Goal: Check status

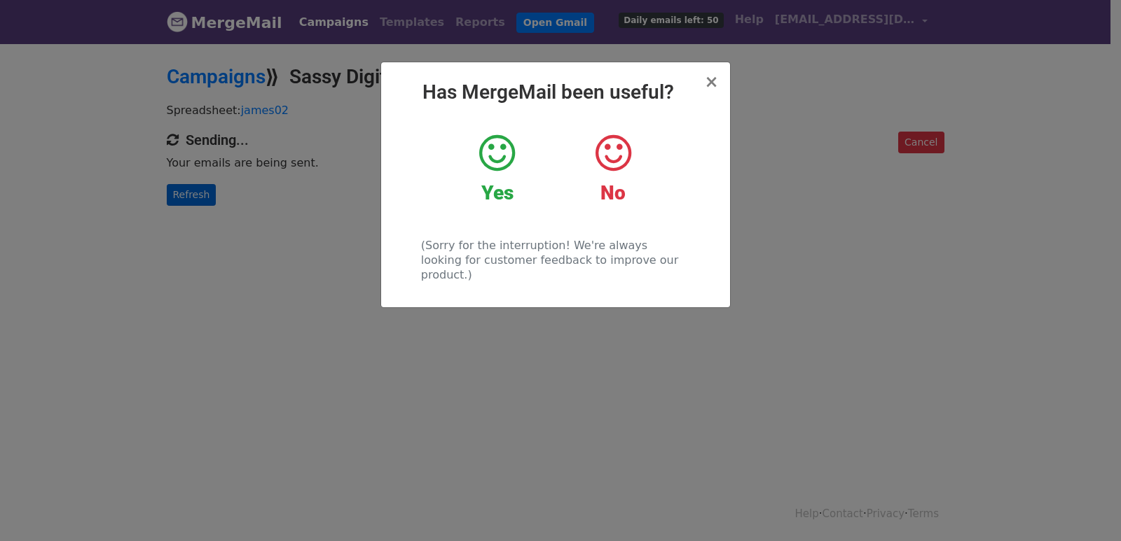
drag, startPoint x: 261, startPoint y: 207, endPoint x: 181, endPoint y: 193, distance: 81.9
click at [256, 207] on div "× Has MergeMail been useful? Yes No (Sorry for the interruption! We're always l…" at bounding box center [560, 291] width 1121 height 499
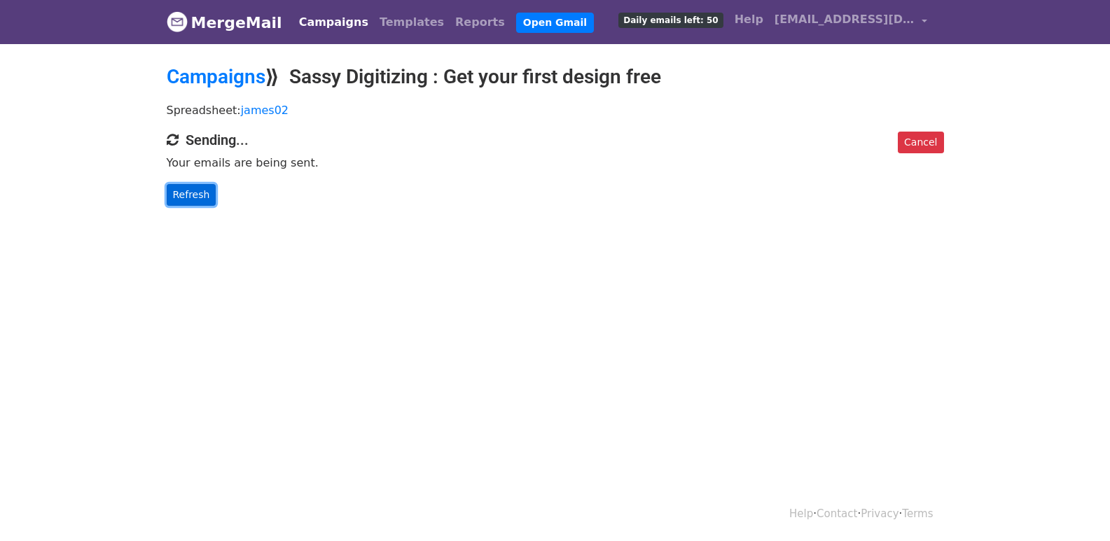
click at [181, 193] on link "Refresh" at bounding box center [192, 195] width 50 height 22
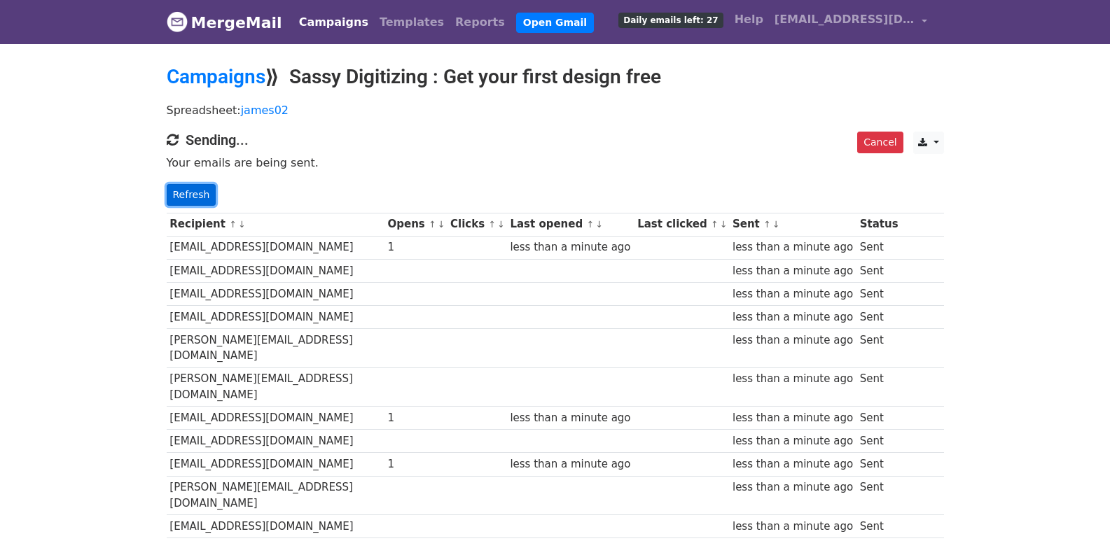
click at [208, 198] on link "Refresh" at bounding box center [192, 195] width 50 height 22
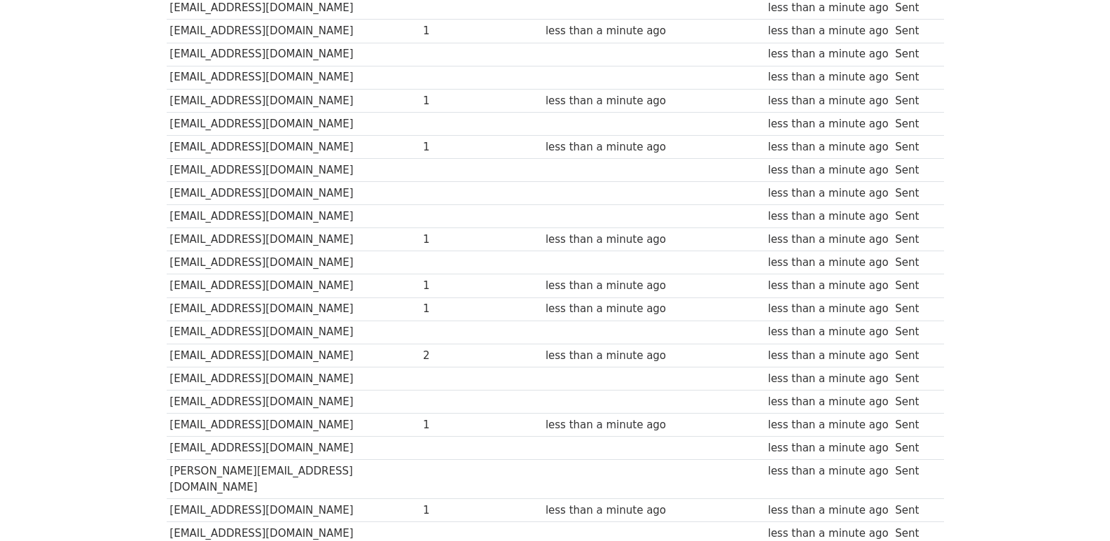
scroll to position [975, 0]
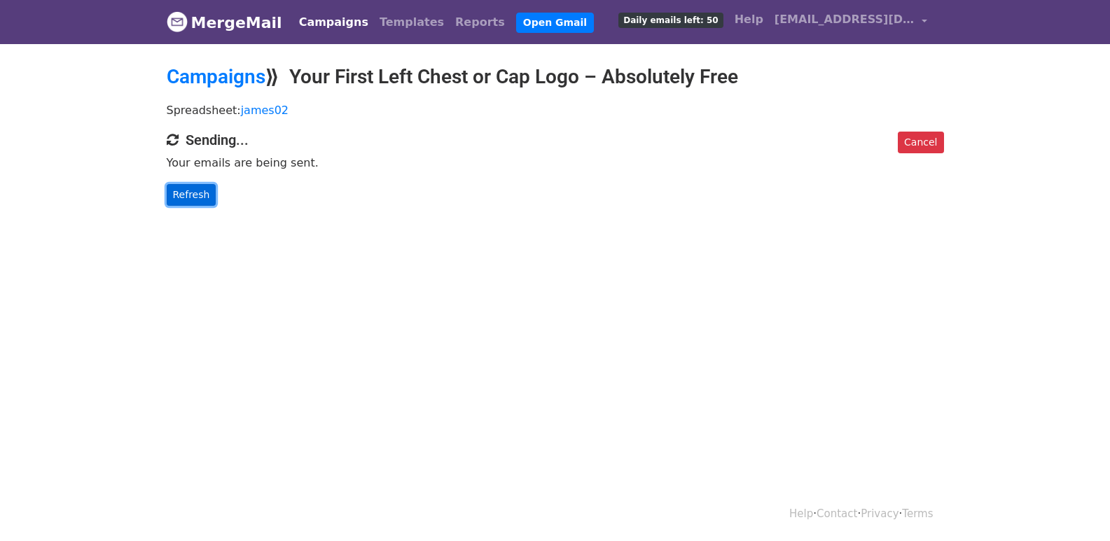
click at [186, 196] on link "Refresh" at bounding box center [192, 195] width 50 height 22
